Goal: Transaction & Acquisition: Subscribe to service/newsletter

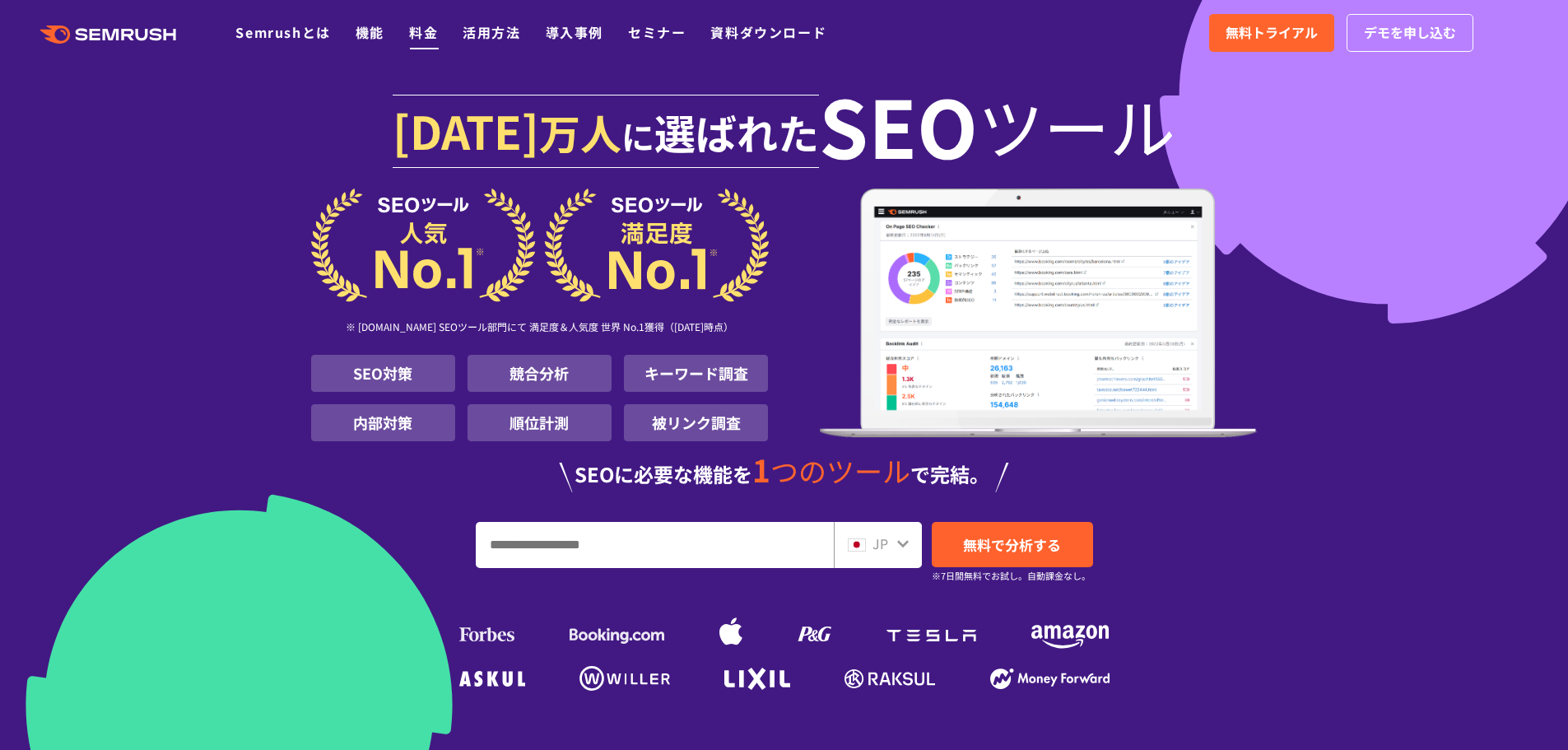
click at [419, 38] on link "料金" at bounding box center [424, 33] width 28 height 20
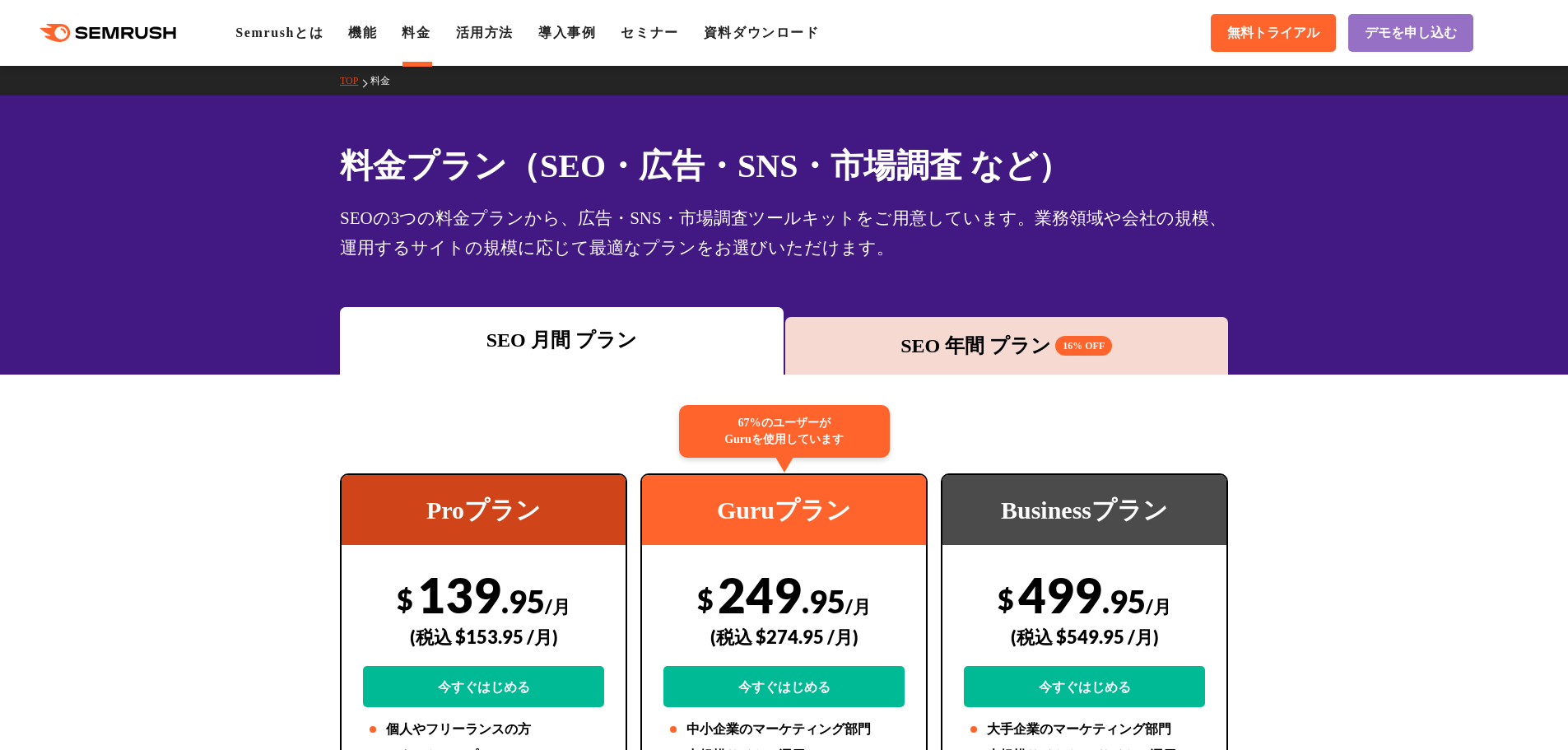
click at [854, 309] on div "SEO 月間 プラン SEO 年間 プラン 16% OFF" at bounding box center [784, 340] width 890 height 68
click at [863, 350] on div "SEO 年間 プラン 16% OFF" at bounding box center [1007, 345] width 427 height 29
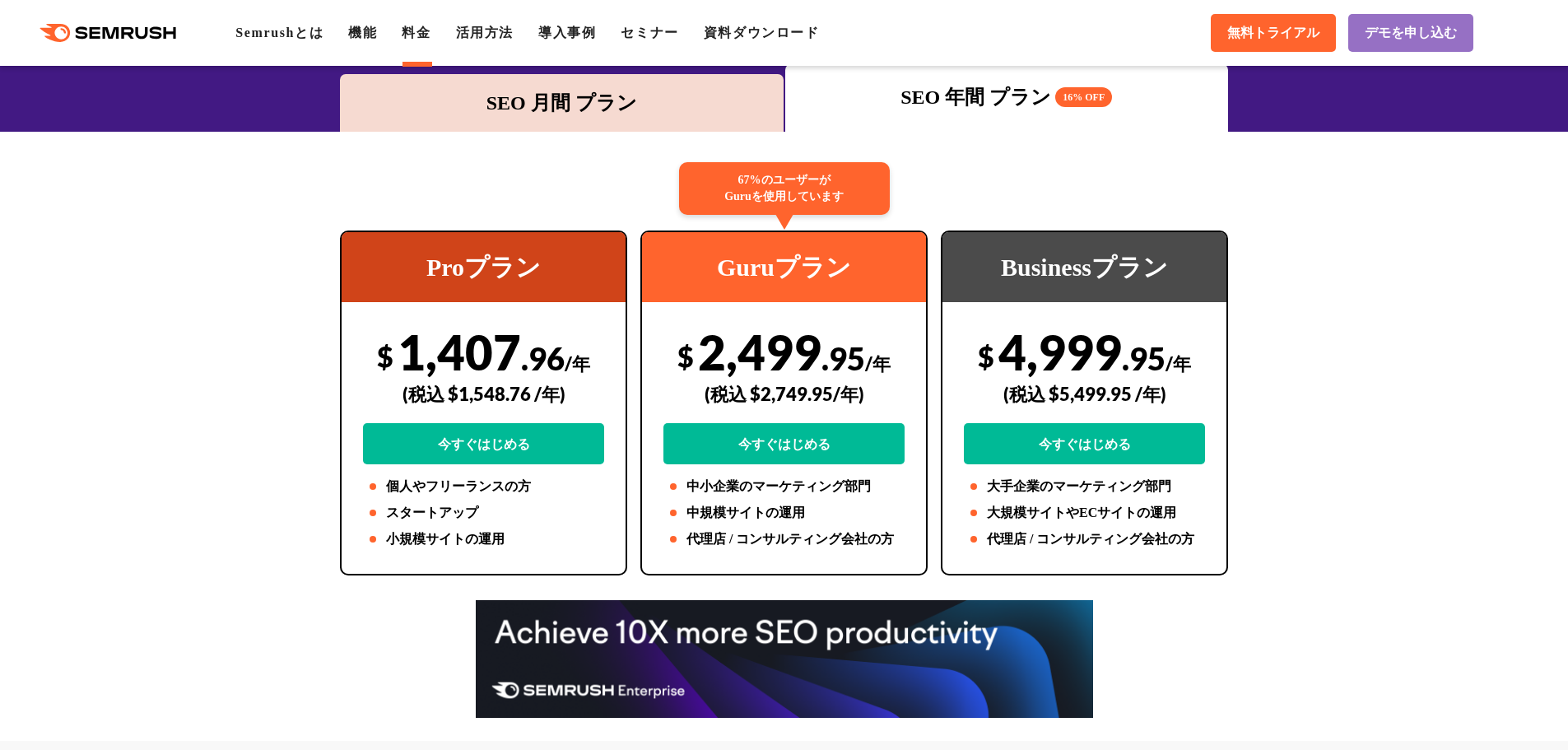
scroll to position [412, 0]
